Goal: Task Accomplishment & Management: Use online tool/utility

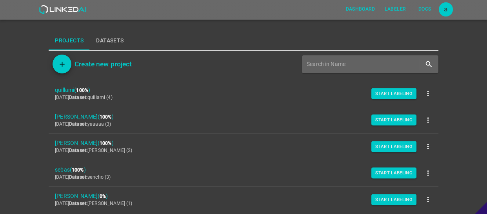
click at [447, 8] on div "a" at bounding box center [446, 9] width 14 height 14
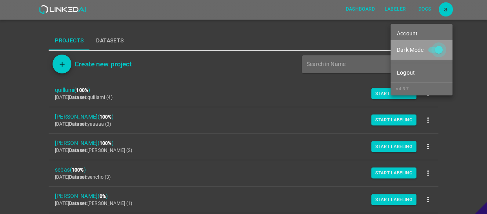
click at [438, 51] on input "Dark Mode" at bounding box center [438, 51] width 45 height 15
checkbox input "false"
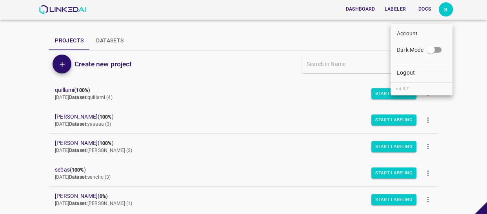
click at [37, 103] on div at bounding box center [243, 107] width 487 height 214
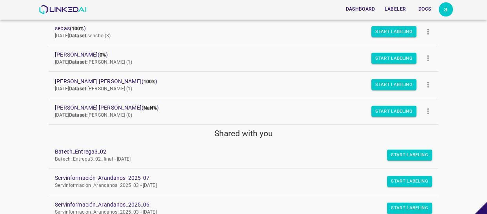
scroll to position [142, 0]
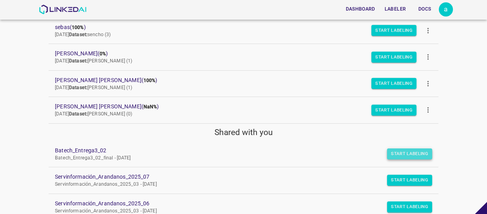
click at [401, 149] on button "Start Labeling" at bounding box center [409, 153] width 45 height 11
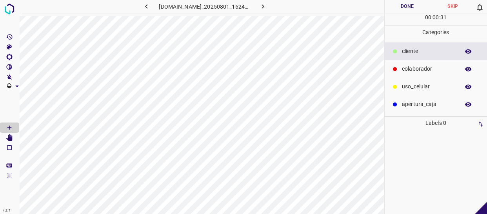
click at [395, 52] on icon at bounding box center [395, 51] width 4 height 4
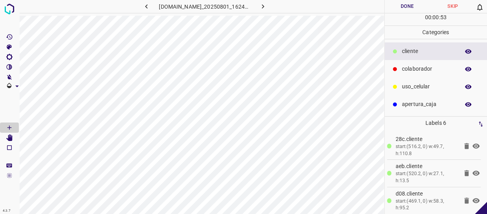
click at [464, 172] on icon at bounding box center [466, 173] width 5 height 6
click at [438, 72] on p "colaborador" at bounding box center [429, 69] width 54 height 8
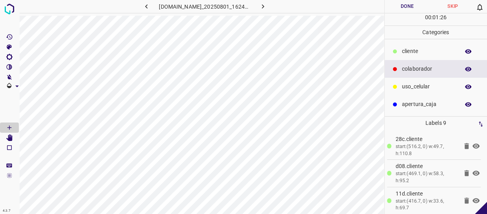
click at [420, 89] on p "uso_celular" at bounding box center [429, 86] width 54 height 8
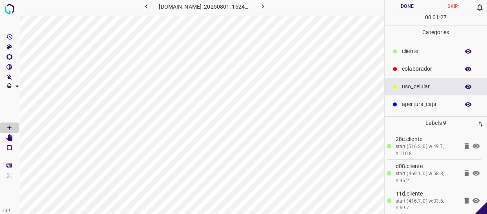
click at [421, 100] on p "apertura_caja" at bounding box center [429, 104] width 54 height 8
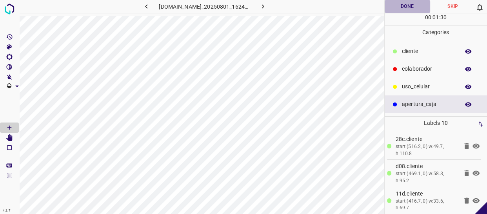
click at [404, 2] on button "Done" at bounding box center [407, 6] width 45 height 13
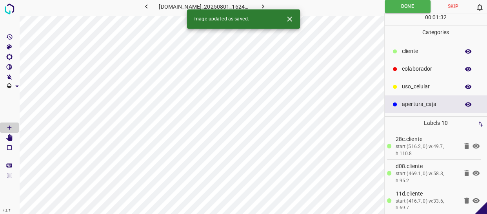
click at [264, 7] on icon "button" at bounding box center [263, 6] width 8 height 8
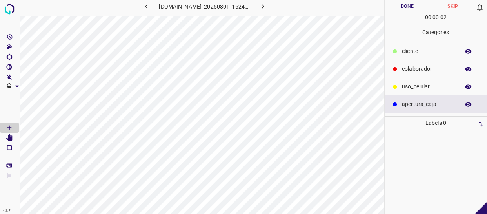
click at [413, 46] on div "​​cliente" at bounding box center [436, 51] width 103 height 18
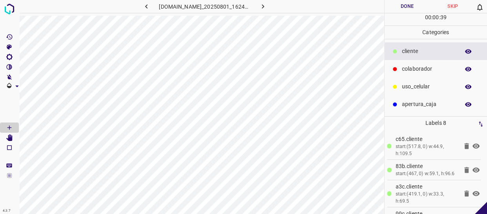
click at [420, 67] on p "colaborador" at bounding box center [429, 69] width 54 height 8
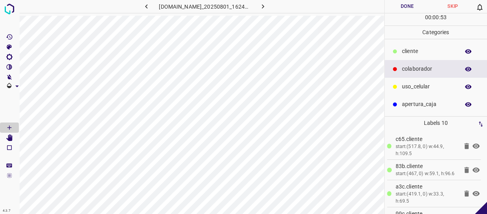
click at [413, 11] on button "Done" at bounding box center [407, 6] width 45 height 13
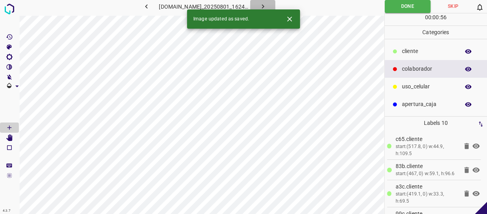
click at [267, 4] on icon "button" at bounding box center [263, 6] width 8 height 8
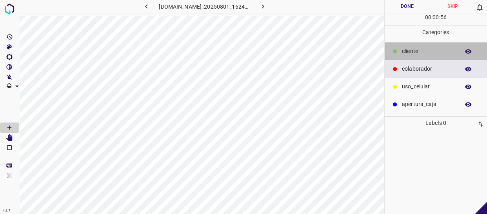
click at [428, 57] on div "​​cliente" at bounding box center [436, 51] width 103 height 18
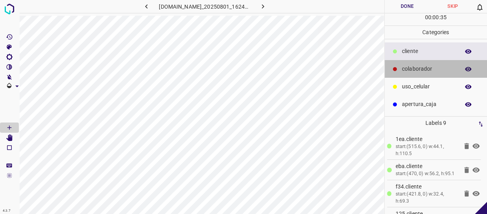
drag, startPoint x: 437, startPoint y: 67, endPoint x: 395, endPoint y: 76, distance: 42.9
click at [436, 67] on p "colaborador" at bounding box center [429, 69] width 54 height 8
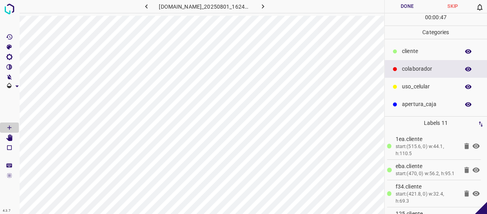
click at [414, 8] on button "Done" at bounding box center [407, 6] width 45 height 13
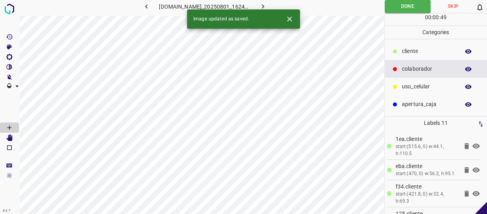
click at [264, 3] on icon "button" at bounding box center [263, 6] width 8 height 8
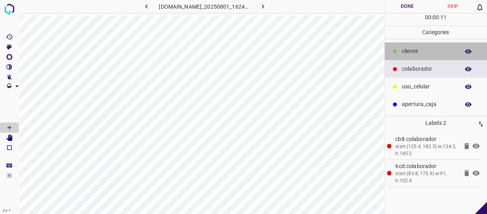
click at [411, 48] on p "​​cliente" at bounding box center [429, 51] width 54 height 8
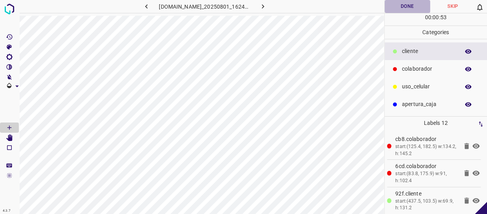
click at [413, 8] on button "Done" at bounding box center [407, 6] width 45 height 13
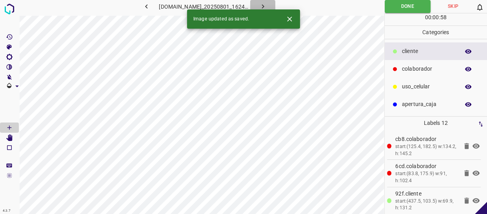
click at [265, 7] on icon "button" at bounding box center [263, 6] width 8 height 8
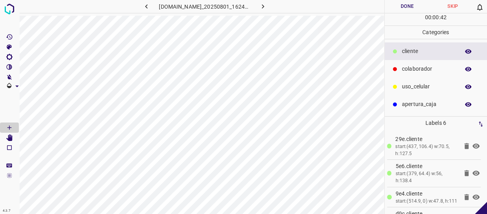
drag, startPoint x: 431, startPoint y: 66, endPoint x: 392, endPoint y: 64, distance: 38.9
click at [429, 66] on p "colaborador" at bounding box center [429, 69] width 54 height 8
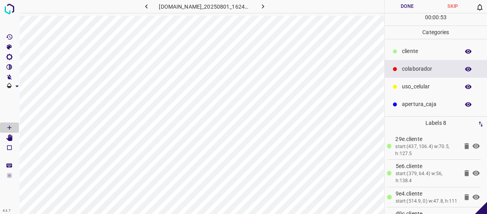
click at [420, 3] on button "Done" at bounding box center [407, 6] width 45 height 13
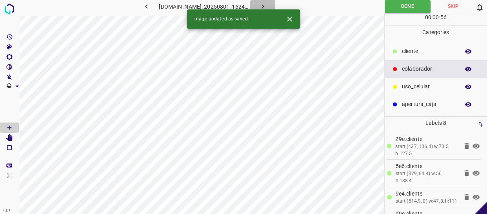
click at [267, 3] on icon "button" at bounding box center [263, 6] width 8 height 8
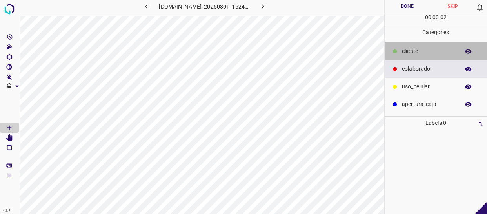
click at [424, 54] on p "​​cliente" at bounding box center [429, 51] width 54 height 8
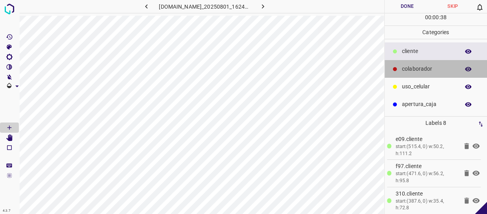
drag, startPoint x: 424, startPoint y: 67, endPoint x: 416, endPoint y: 68, distance: 7.9
click at [422, 67] on p "colaborador" at bounding box center [429, 69] width 54 height 8
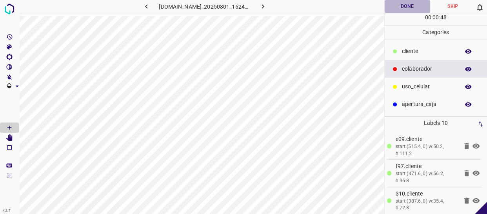
click at [415, 5] on button "Done" at bounding box center [407, 6] width 45 height 13
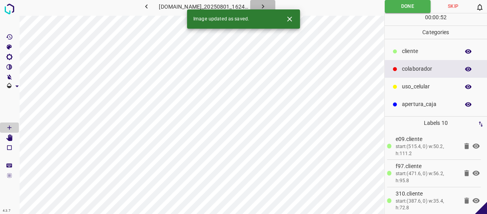
click at [266, 3] on icon "button" at bounding box center [263, 6] width 8 height 8
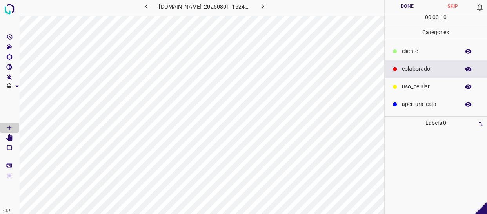
click at [424, 49] on p "​​cliente" at bounding box center [429, 51] width 54 height 8
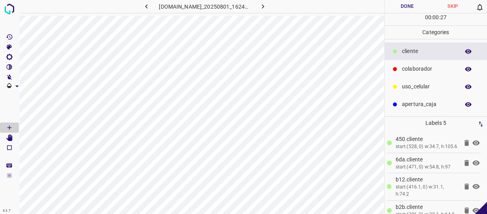
click at [431, 89] on p "uso_celular" at bounding box center [429, 86] width 54 height 8
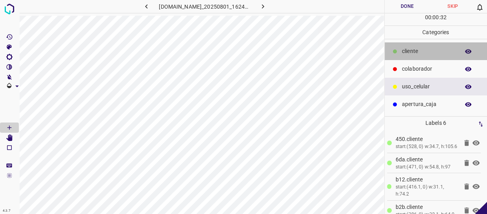
drag, startPoint x: 416, startPoint y: 48, endPoint x: 404, endPoint y: 50, distance: 11.9
click at [416, 48] on p "​​cliente" at bounding box center [429, 51] width 54 height 8
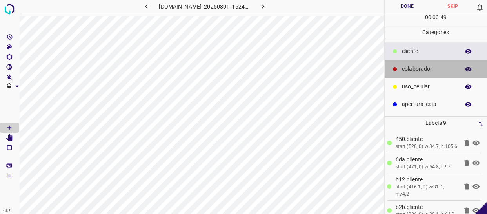
drag, startPoint x: 448, startPoint y: 69, endPoint x: 400, endPoint y: 71, distance: 48.7
click at [447, 69] on p "colaborador" at bounding box center [429, 69] width 54 height 8
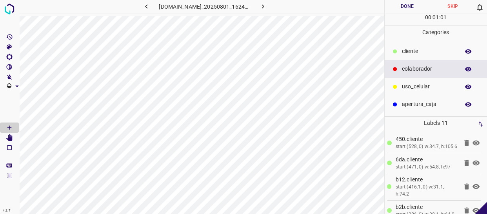
click at [414, 7] on button "Done" at bounding box center [407, 6] width 45 height 13
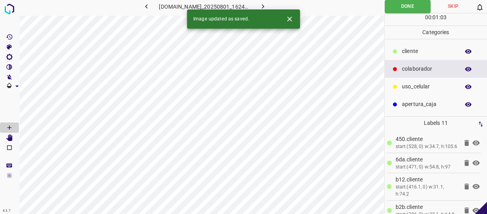
click at [267, 4] on icon "button" at bounding box center [263, 6] width 8 height 8
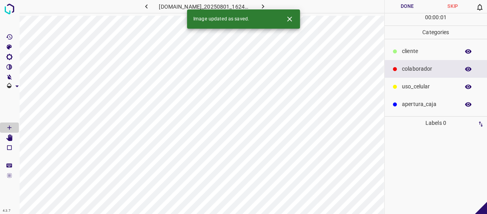
click at [412, 51] on p "​​cliente" at bounding box center [429, 51] width 54 height 8
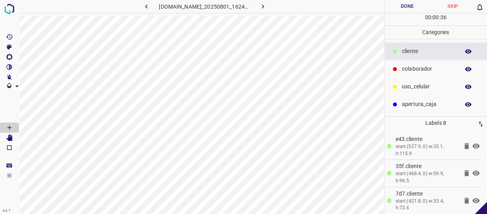
drag, startPoint x: 416, startPoint y: 66, endPoint x: 412, endPoint y: 69, distance: 4.5
click at [412, 69] on p "colaborador" at bounding box center [429, 69] width 54 height 8
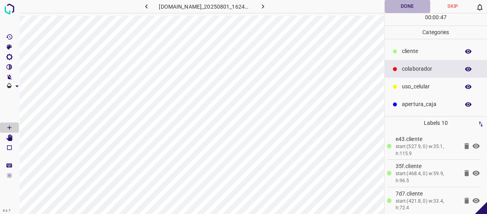
click at [403, 6] on button "Done" at bounding box center [407, 6] width 45 height 13
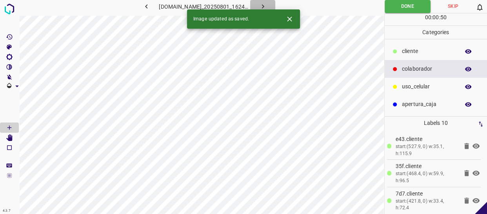
click at [263, 5] on icon "button" at bounding box center [263, 6] width 8 height 8
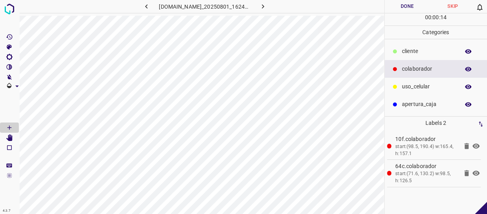
click at [413, 55] on p "​​cliente" at bounding box center [429, 51] width 54 height 8
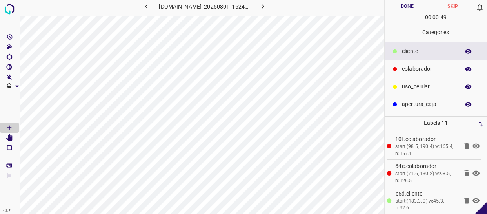
click at [398, 6] on button "Done" at bounding box center [407, 6] width 45 height 13
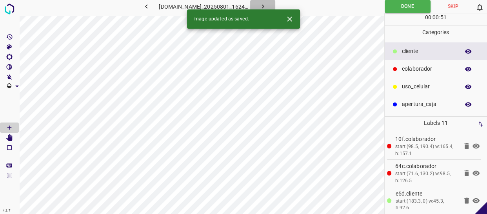
click at [263, 4] on icon "button" at bounding box center [263, 6] width 8 height 8
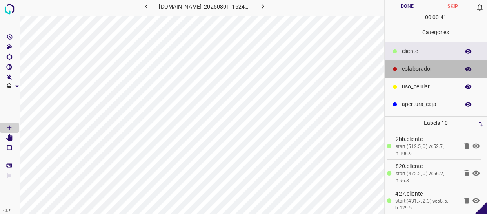
click at [371, 74] on div "[DOMAIN_NAME]_20250801_162453_000001590.jpg Done Skip 0 00 : 00 : 41 Categories…" at bounding box center [243, 107] width 487 height 214
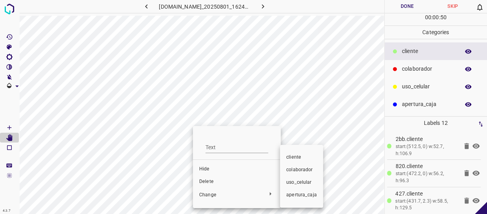
click at [314, 168] on span "colaborador" at bounding box center [301, 169] width 31 height 7
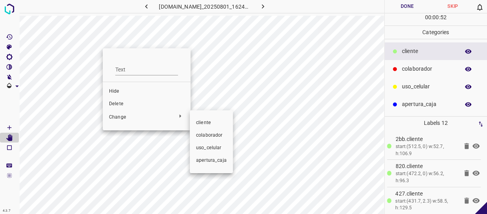
click at [205, 133] on span "colaborador" at bounding box center [211, 135] width 31 height 7
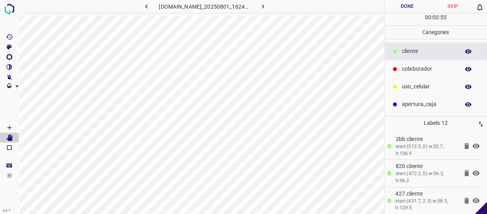
click at [404, 9] on button "Done" at bounding box center [407, 6] width 45 height 13
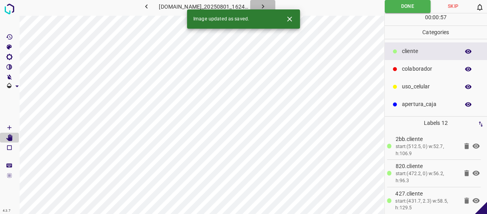
click at [264, 5] on icon "button" at bounding box center [263, 6] width 2 height 4
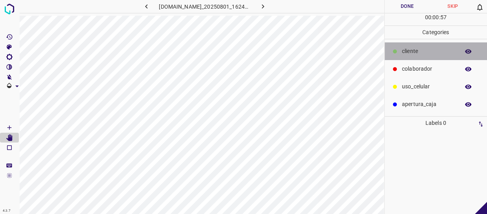
drag, startPoint x: 421, startPoint y: 51, endPoint x: 408, endPoint y: 52, distance: 13.4
click at [421, 51] on p "​​cliente" at bounding box center [429, 51] width 54 height 8
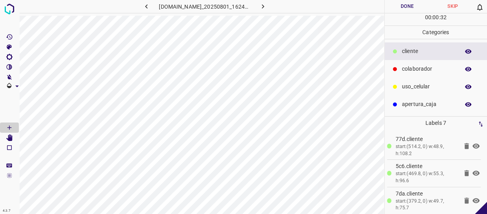
click at [425, 69] on p "colaborador" at bounding box center [429, 69] width 54 height 8
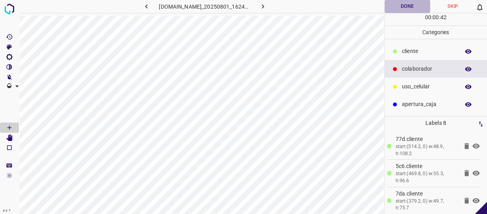
click at [414, 6] on button "Done" at bounding box center [407, 6] width 45 height 13
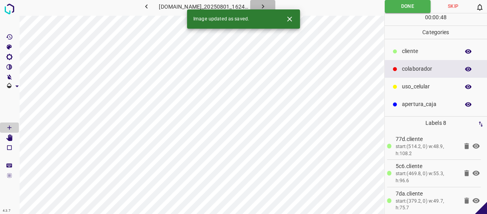
click at [267, 5] on icon "button" at bounding box center [263, 6] width 8 height 8
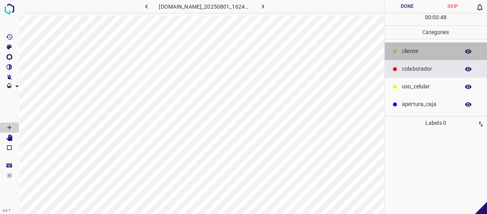
click at [427, 50] on p "​​cliente" at bounding box center [429, 51] width 54 height 8
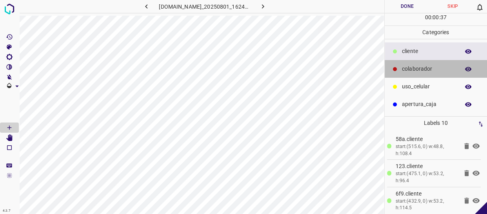
drag, startPoint x: 412, startPoint y: 71, endPoint x: 402, endPoint y: 70, distance: 9.8
click at [411, 71] on p "colaborador" at bounding box center [429, 69] width 54 height 8
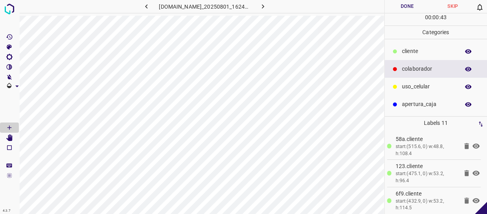
click at [416, 4] on button "Done" at bounding box center [407, 6] width 45 height 13
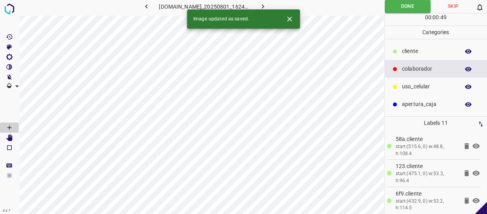
click at [264, 5] on icon "button" at bounding box center [263, 6] width 2 height 4
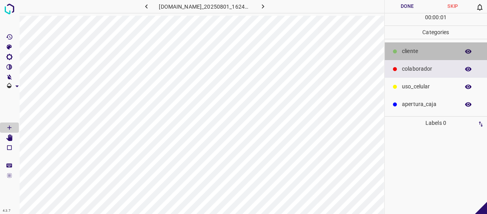
click at [435, 53] on p "​​cliente" at bounding box center [429, 51] width 54 height 8
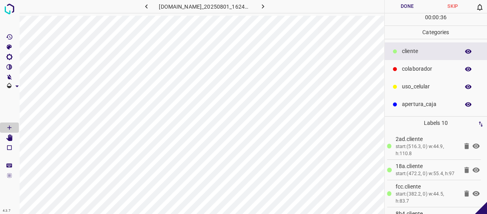
click at [416, 67] on p "colaborador" at bounding box center [429, 69] width 54 height 8
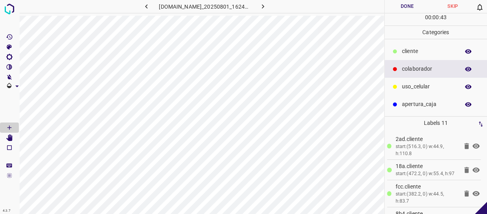
click at [413, 3] on button "Done" at bounding box center [407, 6] width 45 height 13
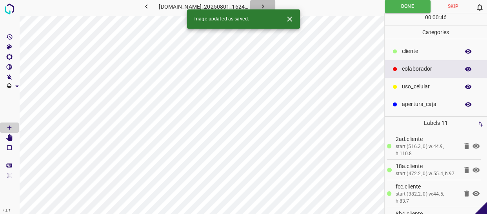
click at [267, 4] on icon "button" at bounding box center [263, 6] width 8 height 8
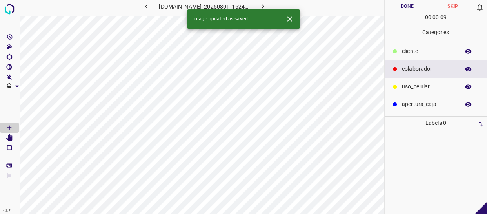
click at [436, 44] on div "​​cliente" at bounding box center [436, 51] width 103 height 18
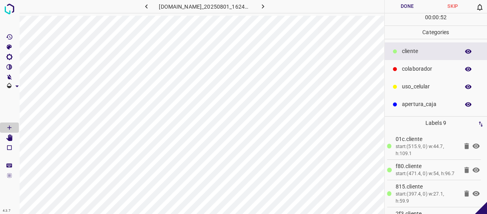
click at [423, 67] on p "colaborador" at bounding box center [429, 69] width 54 height 8
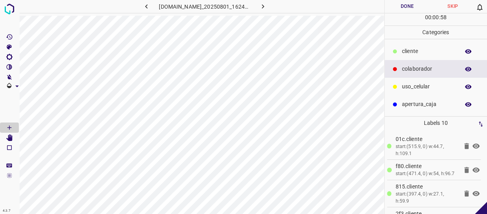
click at [411, 7] on button "Done" at bounding box center [407, 6] width 45 height 13
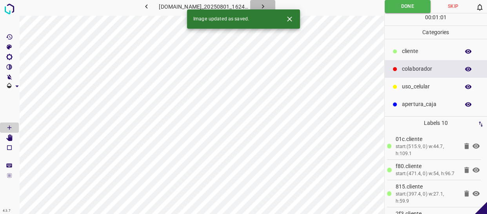
click at [266, 6] on icon "button" at bounding box center [263, 6] width 8 height 8
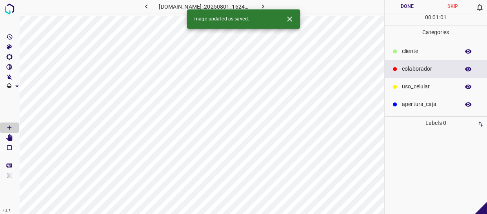
click at [425, 51] on p "​​cliente" at bounding box center [429, 51] width 54 height 8
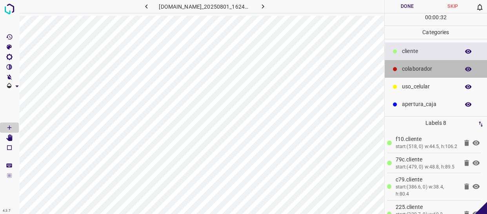
click at [436, 68] on p "colaborador" at bounding box center [429, 69] width 54 height 8
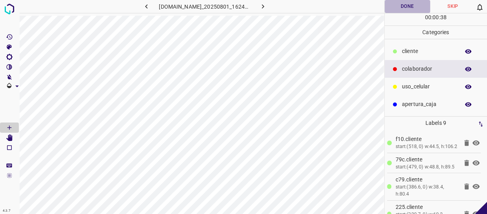
click at [407, 4] on button "Done" at bounding box center [407, 6] width 45 height 13
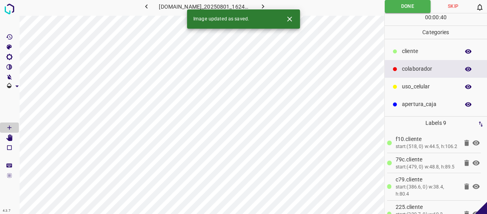
click at [267, 4] on icon "button" at bounding box center [263, 6] width 8 height 8
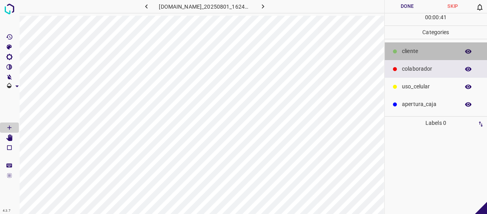
click at [410, 51] on p "​​cliente" at bounding box center [429, 51] width 54 height 8
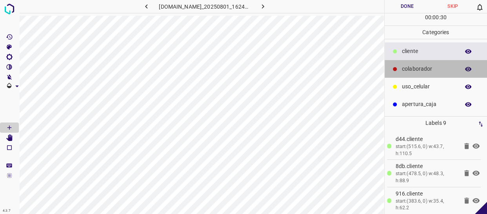
click at [381, 71] on div "[DOMAIN_NAME]_20250801_162453_000002190.jpg Done Skip 0 00 : 00 : 30 Categories…" at bounding box center [243, 107] width 487 height 214
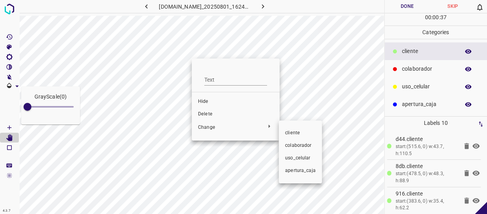
click at [293, 145] on span "colaborador" at bounding box center [300, 145] width 31 height 7
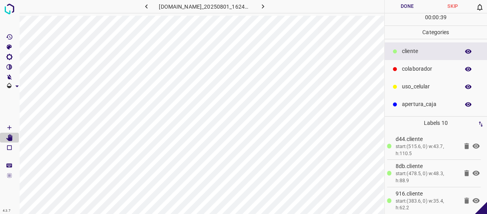
click at [421, 7] on button "Done" at bounding box center [407, 6] width 45 height 13
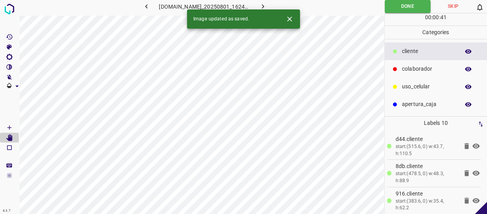
click at [264, 4] on icon "button" at bounding box center [263, 6] width 8 height 8
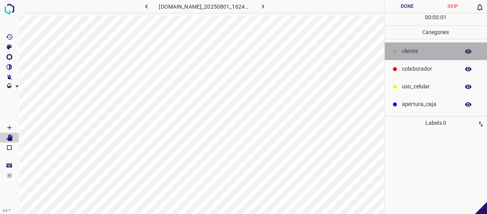
click at [425, 51] on p "​​cliente" at bounding box center [429, 51] width 54 height 8
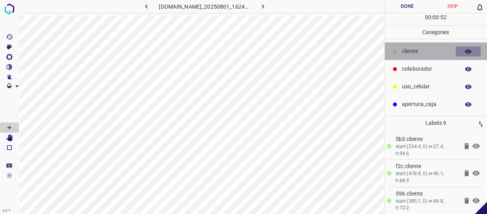
click at [471, 51] on button "button" at bounding box center [468, 51] width 25 height 10
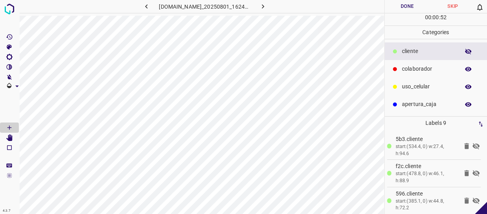
click at [471, 51] on button "button" at bounding box center [468, 51] width 25 height 10
drag, startPoint x: 453, startPoint y: 67, endPoint x: 416, endPoint y: 75, distance: 38.5
click at [453, 67] on p "colaborador" at bounding box center [429, 69] width 54 height 8
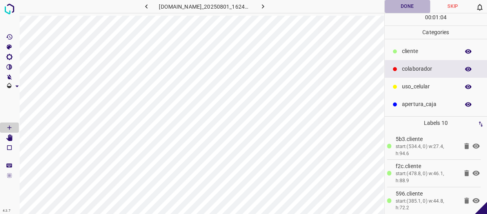
click at [417, 7] on button "Done" at bounding box center [407, 6] width 45 height 13
click at [267, 8] on icon "button" at bounding box center [263, 6] width 8 height 8
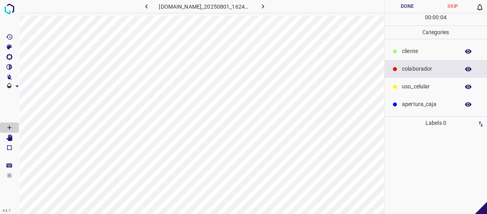
click at [416, 55] on p "​​cliente" at bounding box center [429, 51] width 54 height 8
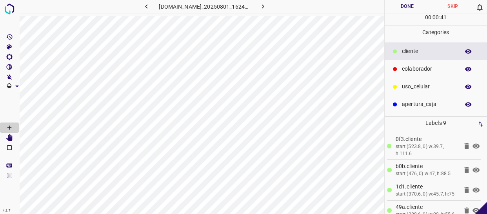
click at [424, 65] on p "colaborador" at bounding box center [429, 69] width 54 height 8
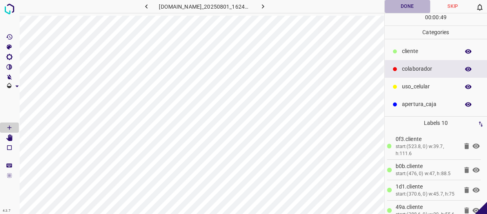
click at [410, 10] on button "Done" at bounding box center [407, 6] width 45 height 13
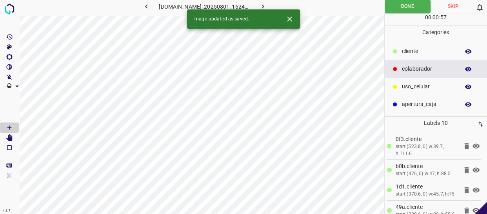
click at [264, 8] on icon "button" at bounding box center [263, 6] width 8 height 8
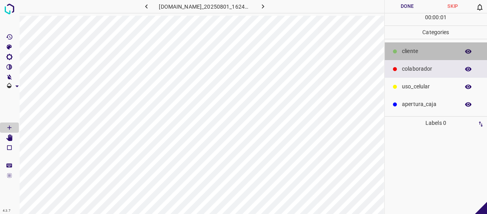
click at [420, 53] on p "​​cliente" at bounding box center [429, 51] width 54 height 8
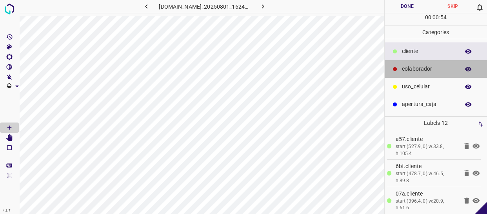
drag, startPoint x: 436, startPoint y: 69, endPoint x: 424, endPoint y: 74, distance: 12.3
click at [434, 69] on p "colaborador" at bounding box center [429, 69] width 54 height 8
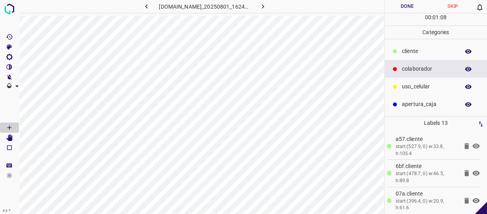
click at [416, 5] on button "Done" at bounding box center [407, 6] width 45 height 13
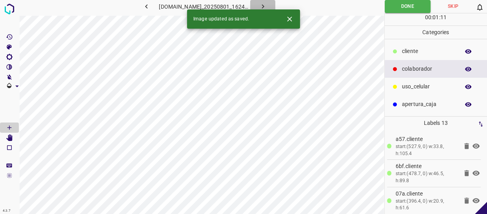
click at [266, 5] on icon "button" at bounding box center [263, 6] width 8 height 8
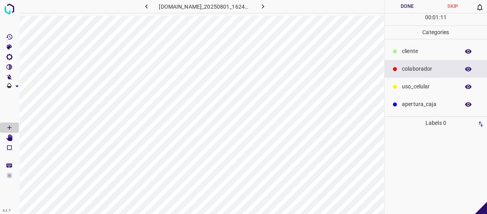
drag, startPoint x: 414, startPoint y: 55, endPoint x: 411, endPoint y: 58, distance: 4.4
click at [412, 55] on div "​​cliente" at bounding box center [436, 51] width 103 height 18
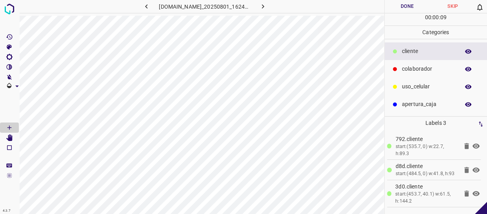
click at [425, 87] on p "uso_celular" at bounding box center [429, 86] width 54 height 8
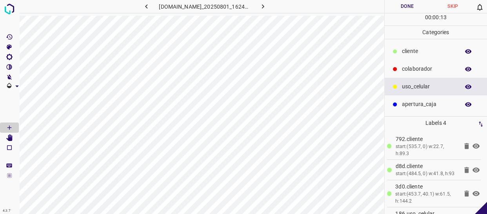
drag, startPoint x: 428, startPoint y: 49, endPoint x: 396, endPoint y: 62, distance: 33.6
click at [427, 49] on p "​​cliente" at bounding box center [429, 51] width 54 height 8
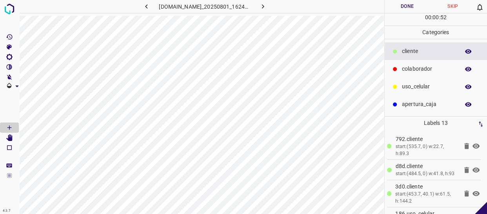
drag, startPoint x: 435, startPoint y: 63, endPoint x: 422, endPoint y: 63, distance: 12.9
click at [434, 63] on div "colaborador" at bounding box center [436, 69] width 103 height 18
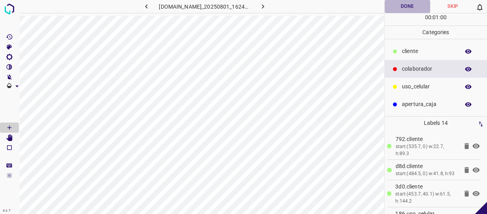
click at [416, 6] on button "Done" at bounding box center [407, 6] width 45 height 13
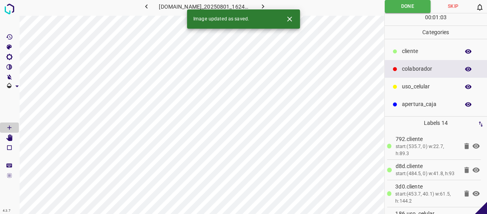
click at [267, 2] on icon "button" at bounding box center [263, 6] width 8 height 8
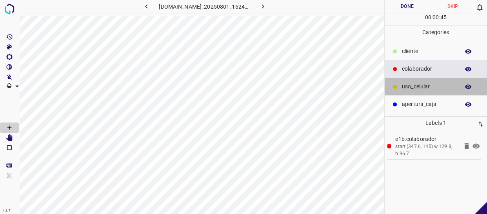
drag, startPoint x: 438, startPoint y: 92, endPoint x: 395, endPoint y: 107, distance: 45.4
click at [437, 92] on div "uso_celular" at bounding box center [436, 87] width 103 height 18
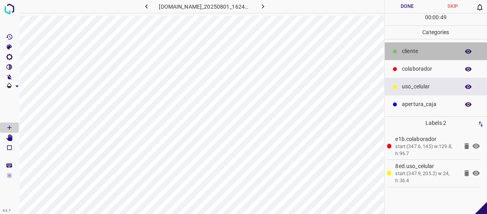
click at [424, 53] on p "​​cliente" at bounding box center [429, 51] width 54 height 8
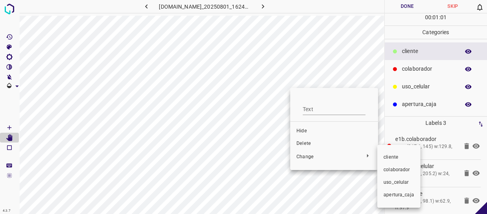
click at [392, 158] on span "​​cliente" at bounding box center [399, 157] width 31 height 7
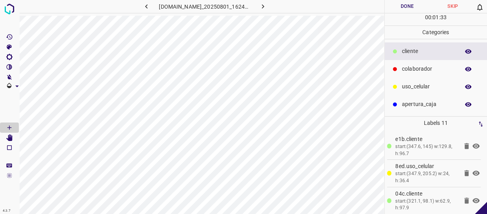
click at [434, 69] on p "colaborador" at bounding box center [429, 69] width 54 height 8
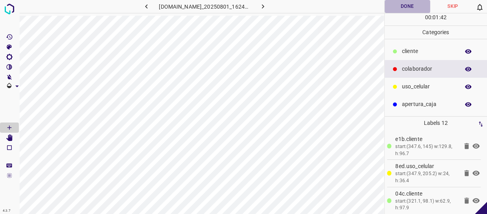
click at [400, 5] on button "Done" at bounding box center [407, 6] width 45 height 13
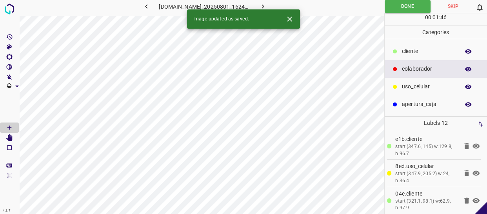
click at [267, 6] on icon "button" at bounding box center [263, 6] width 8 height 8
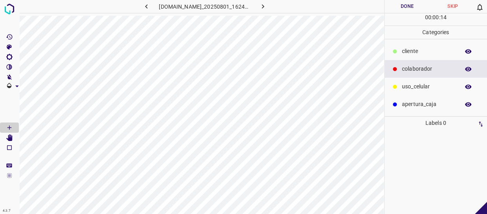
drag, startPoint x: 416, startPoint y: 55, endPoint x: 404, endPoint y: 56, distance: 12.2
click at [404, 56] on div "​​cliente" at bounding box center [436, 51] width 103 height 18
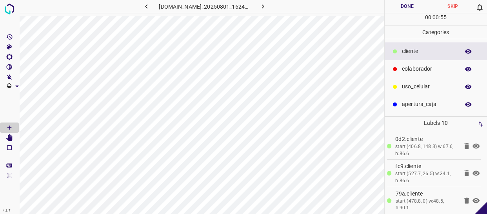
drag, startPoint x: 431, startPoint y: 72, endPoint x: 422, endPoint y: 73, distance: 8.7
click at [422, 73] on div "colaborador" at bounding box center [436, 69] width 103 height 18
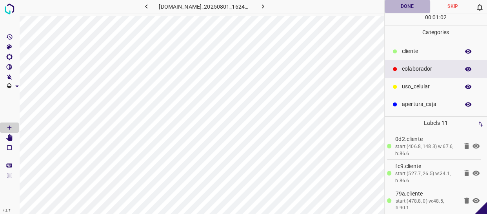
click at [405, 6] on button "Done" at bounding box center [407, 6] width 45 height 13
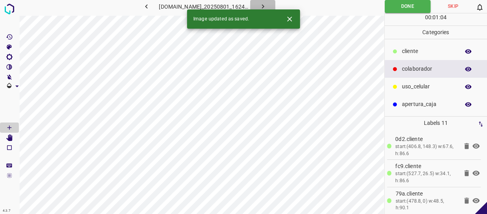
click at [264, 3] on icon "button" at bounding box center [263, 6] width 8 height 8
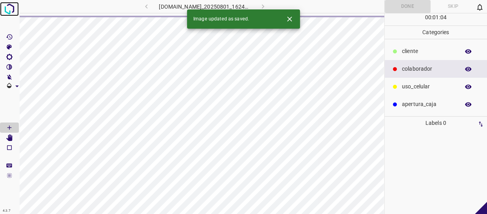
click at [9, 5] on img at bounding box center [9, 9] width 14 height 14
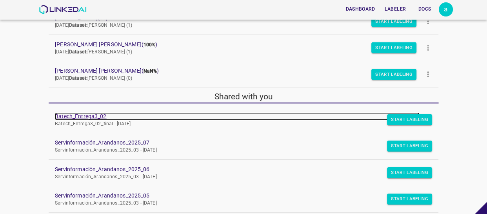
scroll to position [176, 0]
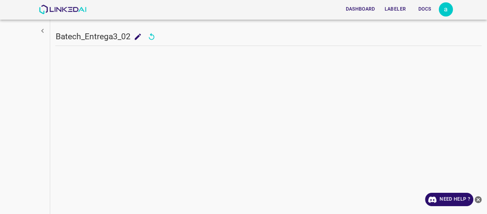
click at [477, 198] on icon "close-help" at bounding box center [478, 199] width 7 height 7
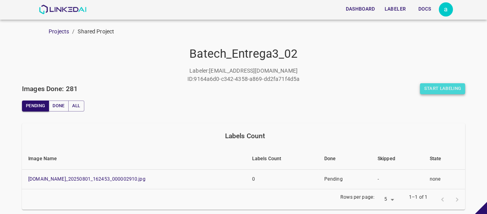
click at [443, 85] on button "Start Labeling" at bounding box center [442, 88] width 45 height 11
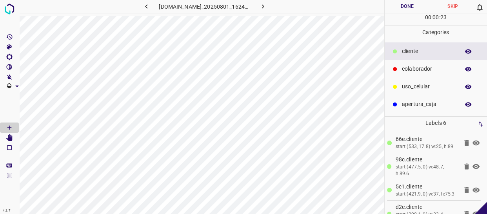
click at [424, 86] on p "uso_celular" at bounding box center [429, 86] width 54 height 8
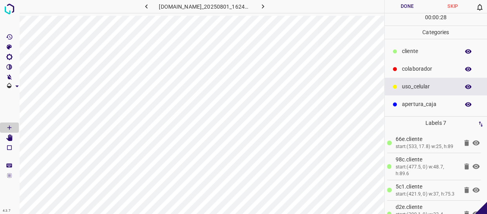
drag, startPoint x: 420, startPoint y: 51, endPoint x: 411, endPoint y: 53, distance: 9.7
click at [418, 51] on p "​​cliente" at bounding box center [429, 51] width 54 height 8
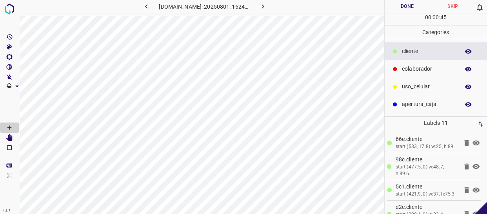
click at [411, 70] on p "colaborador" at bounding box center [429, 69] width 54 height 8
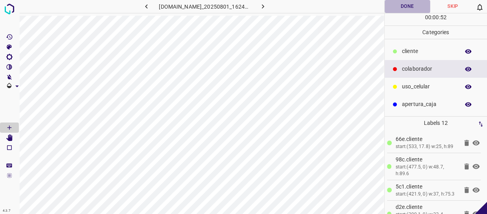
click at [408, 9] on button "Done" at bounding box center [407, 6] width 45 height 13
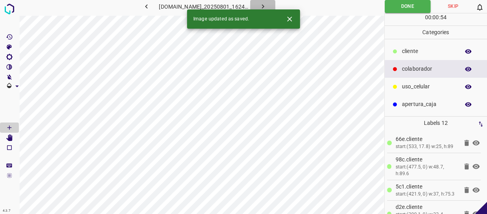
click at [267, 2] on icon "button" at bounding box center [263, 6] width 8 height 8
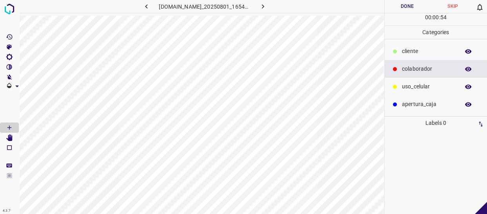
click at [411, 53] on p "​​cliente" at bounding box center [429, 51] width 54 height 8
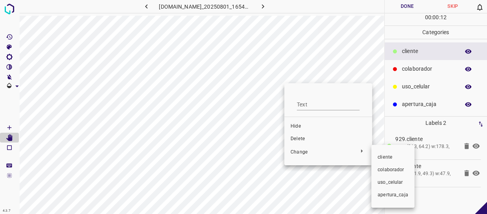
click at [383, 167] on span "colaborador" at bounding box center [393, 169] width 31 height 7
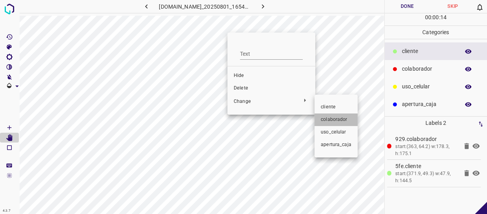
click at [336, 118] on span "colaborador" at bounding box center [336, 119] width 31 height 7
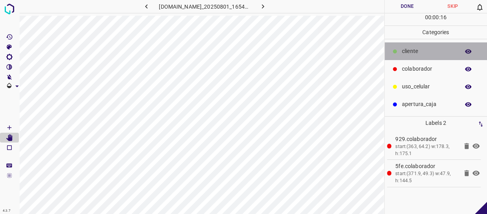
click at [411, 46] on div "​​cliente" at bounding box center [436, 51] width 103 height 18
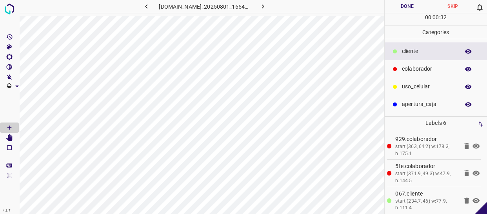
click at [427, 74] on div "colaborador" at bounding box center [436, 69] width 103 height 18
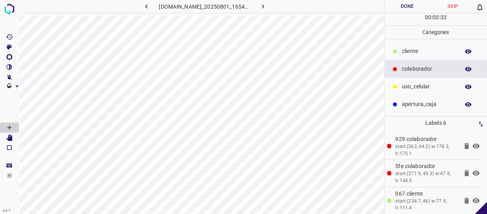
click at [443, 84] on p "uso_celular" at bounding box center [429, 86] width 54 height 8
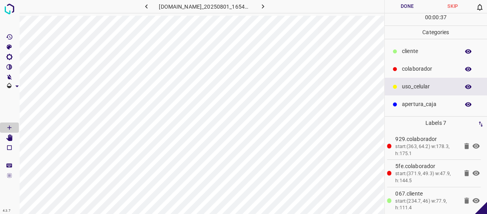
click at [415, 55] on p "​​cliente" at bounding box center [429, 51] width 54 height 8
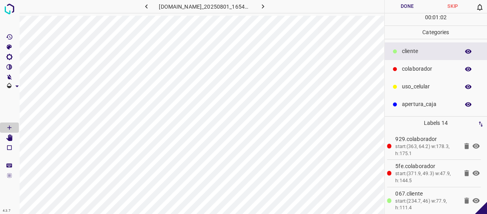
click at [411, 10] on button "Done" at bounding box center [407, 6] width 45 height 13
click at [267, 9] on icon "button" at bounding box center [263, 6] width 8 height 8
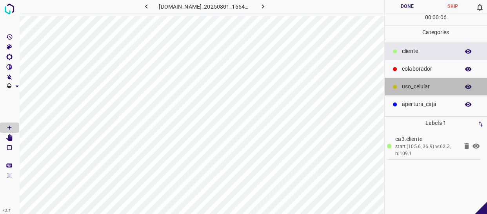
drag, startPoint x: 426, startPoint y: 89, endPoint x: 403, endPoint y: 96, distance: 24.6
click at [424, 91] on div "uso_celular" at bounding box center [436, 87] width 103 height 18
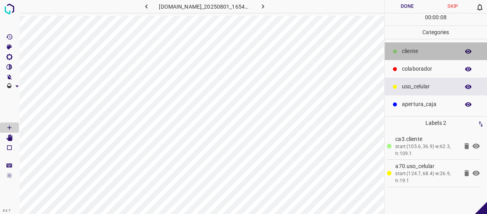
click at [416, 55] on div "​​cliente" at bounding box center [436, 51] width 103 height 18
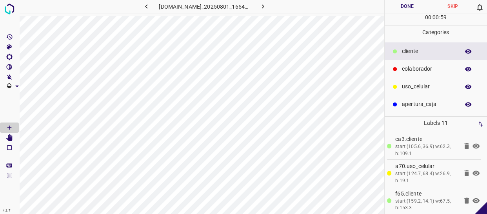
click at [427, 49] on p "​​cliente" at bounding box center [429, 51] width 54 height 8
click at [418, 68] on p "colaborador" at bounding box center [429, 69] width 54 height 8
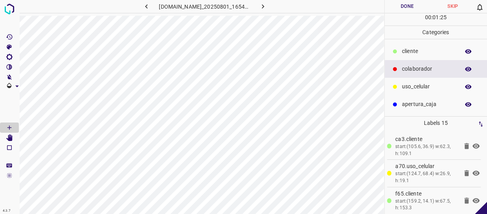
click at [414, 8] on button "Done" at bounding box center [407, 6] width 45 height 13
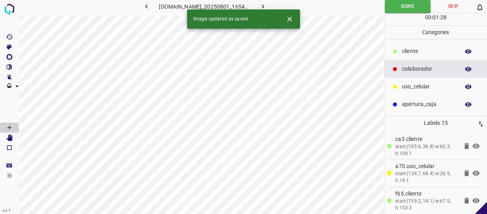
click at [262, 2] on button "button" at bounding box center [262, 6] width 25 height 13
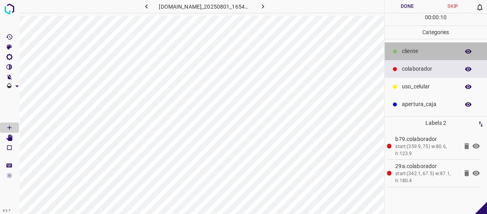
click at [413, 57] on div "​​cliente" at bounding box center [436, 51] width 103 height 18
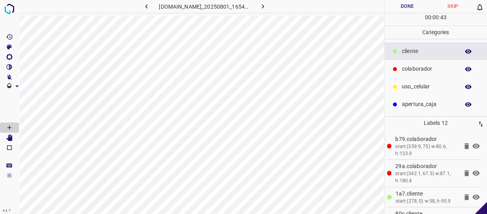
click at [411, 9] on button "Done" at bounding box center [407, 6] width 45 height 13
click at [267, 2] on icon "button" at bounding box center [263, 6] width 8 height 8
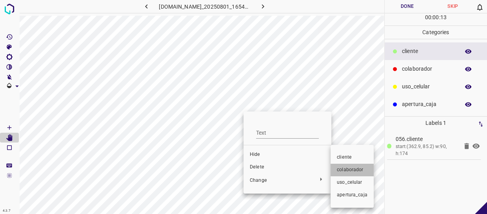
click at [344, 172] on span "colaborador" at bounding box center [352, 169] width 31 height 7
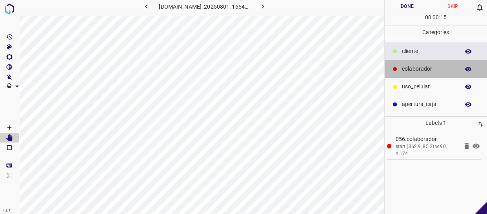
click at [438, 70] on p "colaborador" at bounding box center [429, 69] width 54 height 8
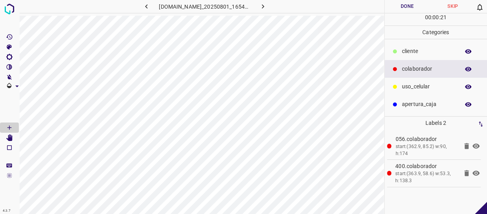
drag, startPoint x: 423, startPoint y: 105, endPoint x: 414, endPoint y: 103, distance: 9.6
click at [422, 105] on p "apertura_caja" at bounding box center [429, 104] width 54 height 8
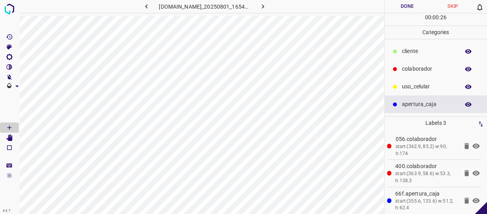
click at [411, 51] on p "​​cliente" at bounding box center [429, 51] width 54 height 8
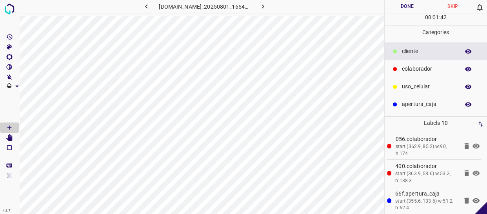
click at [414, 53] on p "​​cliente" at bounding box center [429, 51] width 54 height 8
click at [411, 8] on button "Done" at bounding box center [407, 6] width 45 height 13
click at [266, 5] on icon "button" at bounding box center [263, 6] width 8 height 8
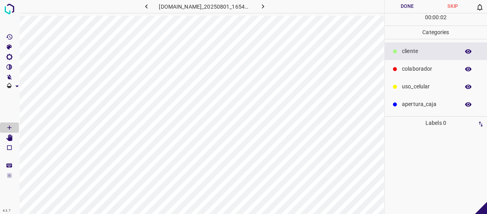
drag, startPoint x: 411, startPoint y: 68, endPoint x: 384, endPoint y: 69, distance: 27.1
click at [409, 68] on p "colaborador" at bounding box center [429, 69] width 54 height 8
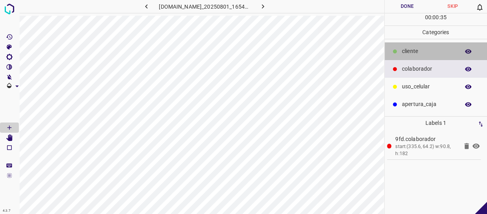
click at [453, 53] on p "​​cliente" at bounding box center [429, 51] width 54 height 8
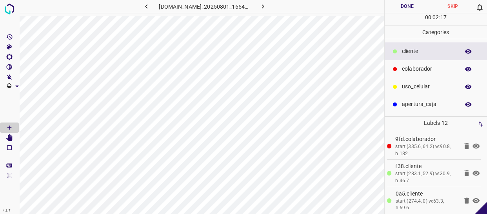
click at [468, 53] on icon "button" at bounding box center [468, 51] width 6 height 4
click at [469, 51] on icon "button" at bounding box center [468, 51] width 7 height 7
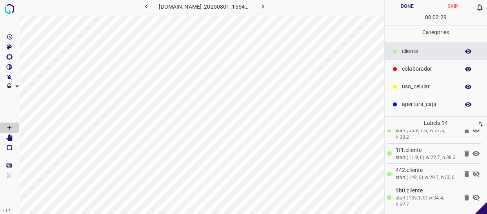
click at [471, 196] on icon at bounding box center [475, 197] width 9 height 9
click at [471, 169] on icon at bounding box center [475, 173] width 9 height 9
click at [409, 5] on button "Done" at bounding box center [407, 6] width 45 height 13
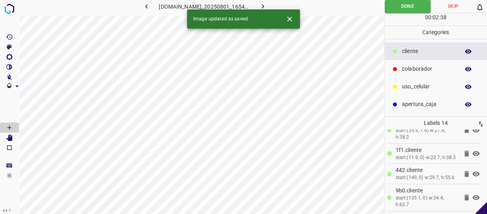
click at [265, 4] on icon "button" at bounding box center [263, 6] width 8 height 8
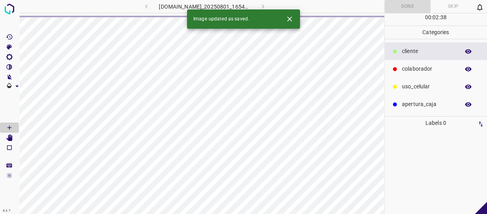
scroll to position [0, 0]
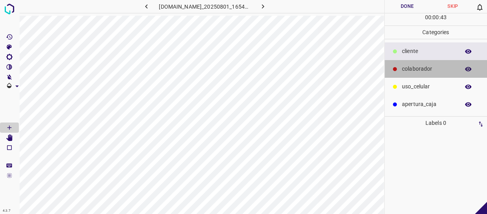
drag, startPoint x: 427, startPoint y: 69, endPoint x: 385, endPoint y: 67, distance: 42.0
click at [425, 69] on p "colaborador" at bounding box center [429, 69] width 54 height 8
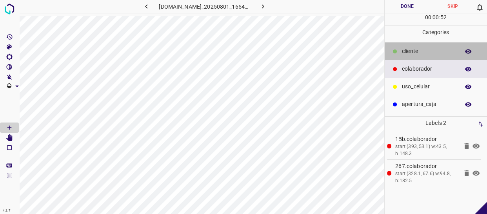
click at [438, 50] on p "​​cliente" at bounding box center [429, 51] width 54 height 8
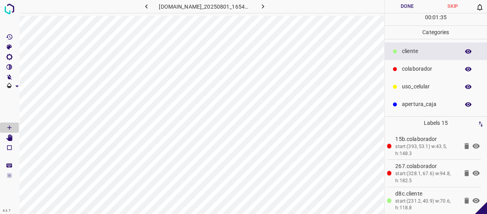
click at [404, 1] on button "Done" at bounding box center [407, 6] width 45 height 13
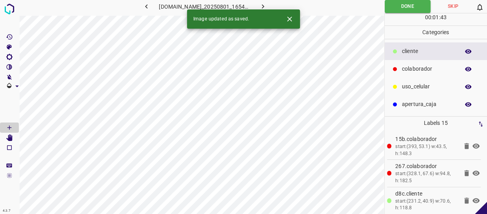
click at [267, 2] on button "button" at bounding box center [262, 6] width 25 height 13
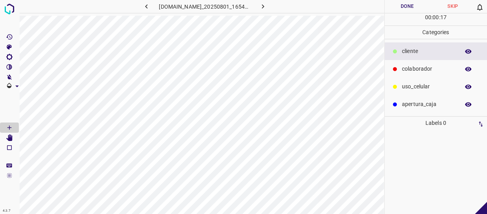
click at [409, 67] on p "colaborador" at bounding box center [429, 69] width 54 height 8
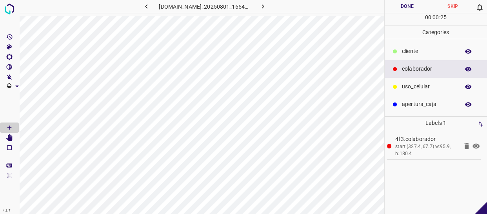
click at [407, 55] on p "​​cliente" at bounding box center [429, 51] width 54 height 8
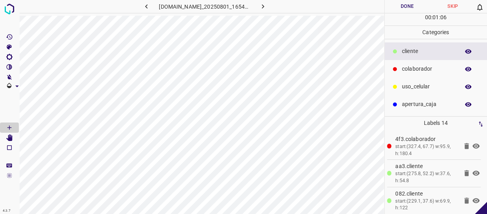
click at [467, 54] on icon "button" at bounding box center [468, 51] width 7 height 7
click at [142, 7] on icon "button" at bounding box center [146, 6] width 8 height 8
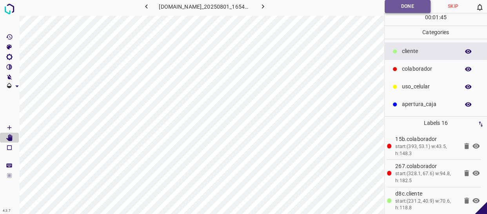
click at [406, 6] on button "Done" at bounding box center [408, 6] width 46 height 13
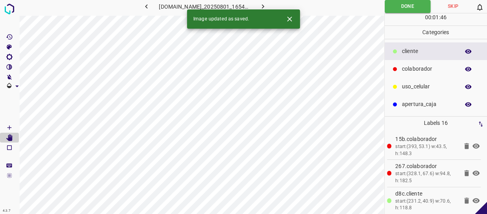
click at [267, 6] on icon "button" at bounding box center [263, 6] width 8 height 8
click at [399, 10] on button "Done" at bounding box center [407, 6] width 45 height 13
click at [267, 5] on icon "button" at bounding box center [263, 6] width 8 height 8
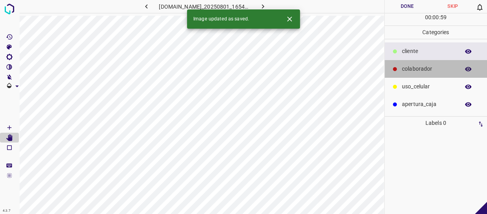
click at [431, 66] on p "colaborador" at bounding box center [429, 69] width 54 height 8
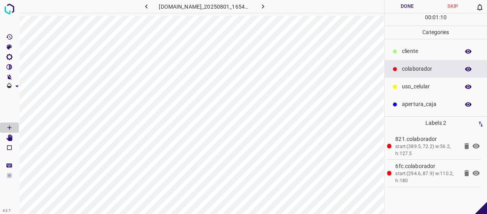
click at [450, 51] on p "​​cliente" at bounding box center [429, 51] width 54 height 8
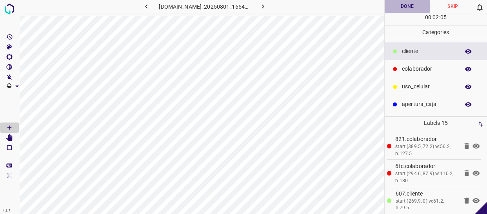
click at [408, 8] on button "Done" at bounding box center [407, 6] width 45 height 13
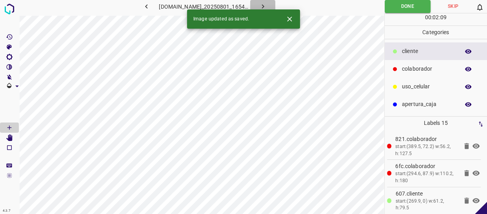
click at [264, 1] on button "button" at bounding box center [262, 6] width 25 height 13
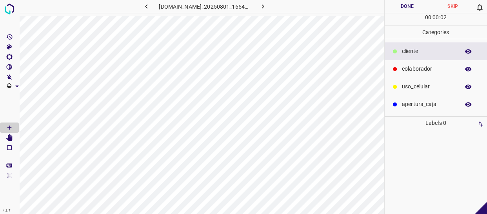
click at [433, 72] on p "colaborador" at bounding box center [429, 69] width 54 height 8
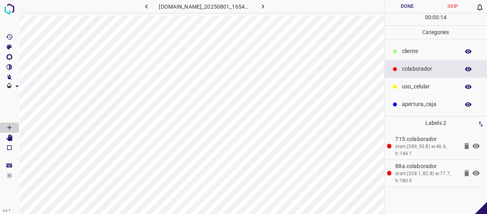
click at [429, 51] on p "​​cliente" at bounding box center [429, 51] width 54 height 8
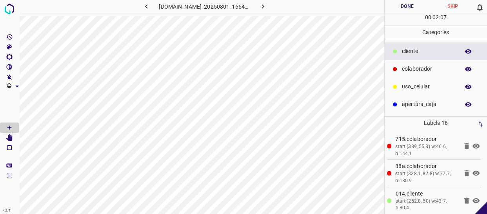
click at [404, 10] on button "Done" at bounding box center [407, 6] width 45 height 13
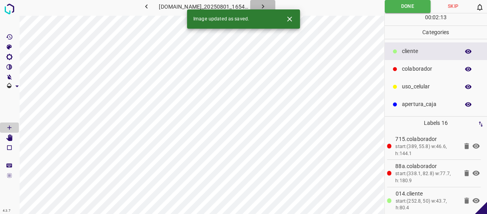
click at [264, 3] on icon "button" at bounding box center [263, 6] width 8 height 8
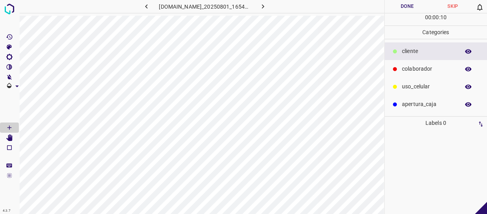
click at [404, 49] on p "​​cliente" at bounding box center [429, 51] width 54 height 8
drag, startPoint x: 436, startPoint y: 71, endPoint x: 431, endPoint y: 69, distance: 5.6
click at [435, 71] on p "colaborador" at bounding box center [429, 69] width 54 height 8
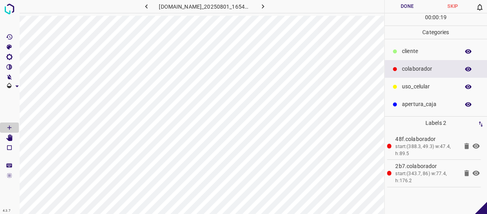
click at [425, 50] on p "​​cliente" at bounding box center [429, 51] width 54 height 8
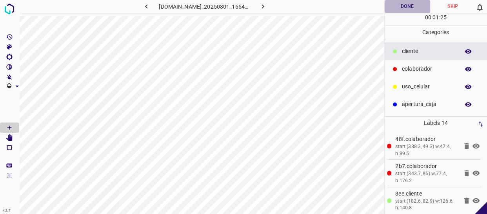
click at [408, 5] on button "Done" at bounding box center [407, 6] width 45 height 13
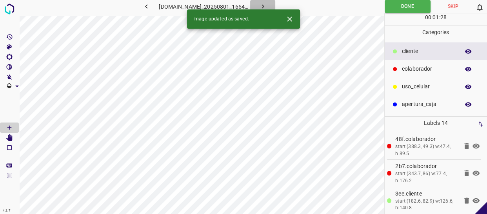
click at [268, 1] on button "button" at bounding box center [262, 6] width 25 height 13
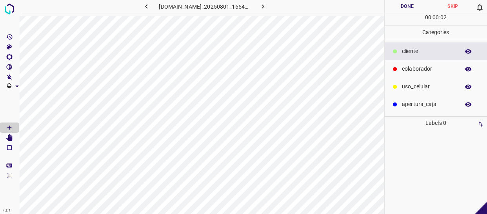
click at [396, 61] on div "colaborador" at bounding box center [436, 69] width 103 height 18
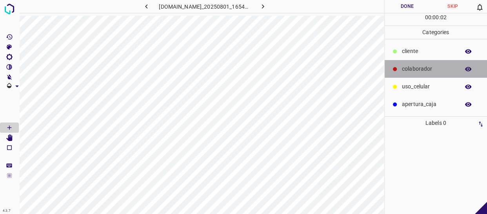
click at [405, 67] on p "colaborador" at bounding box center [429, 69] width 54 height 8
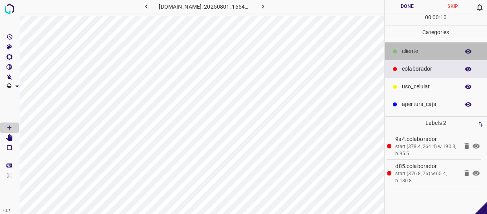
drag, startPoint x: 414, startPoint y: 55, endPoint x: 397, endPoint y: 56, distance: 16.5
click at [413, 55] on p "​​cliente" at bounding box center [429, 51] width 54 height 8
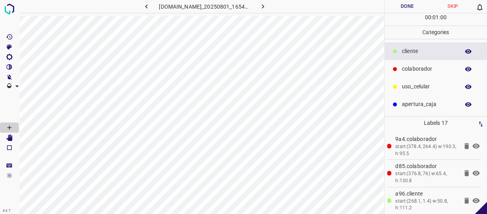
click at [403, 9] on button "Done" at bounding box center [407, 6] width 45 height 13
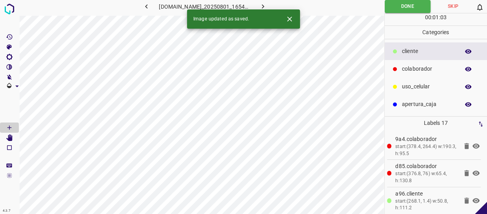
click at [265, 6] on icon "button" at bounding box center [263, 6] width 8 height 8
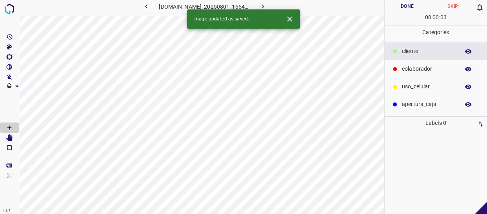
drag, startPoint x: 453, startPoint y: 66, endPoint x: 396, endPoint y: 70, distance: 56.6
click at [451, 66] on p "colaborador" at bounding box center [429, 69] width 54 height 8
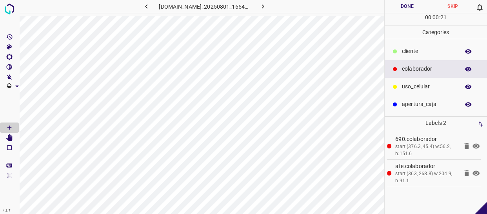
click at [410, 47] on p "​​cliente" at bounding box center [429, 51] width 54 height 8
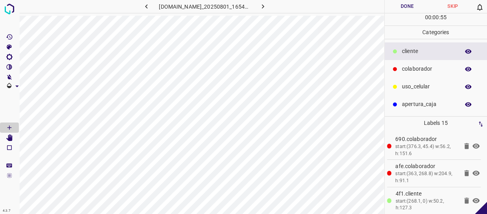
click at [402, 9] on button "Done" at bounding box center [407, 6] width 45 height 13
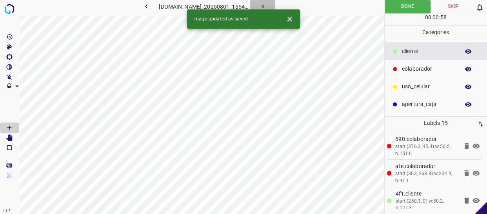
click at [272, 4] on button "button" at bounding box center [262, 6] width 25 height 13
